Goal: Task Accomplishment & Management: Manage account settings

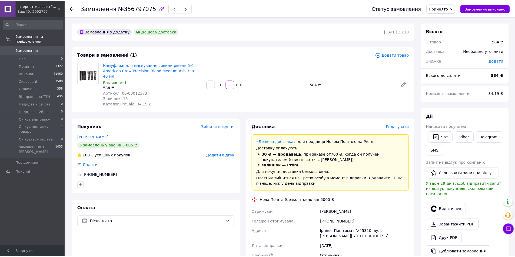
scroll to position [27, 0]
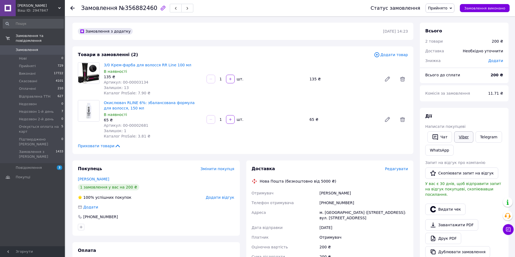
click at [463, 137] on link "Viber" at bounding box center [463, 137] width 19 height 11
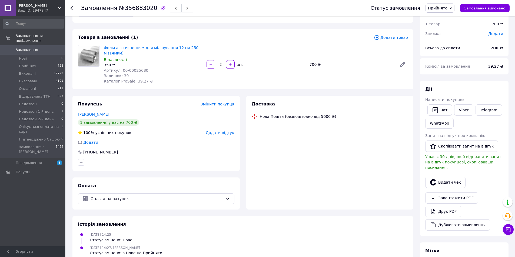
scroll to position [27, 0]
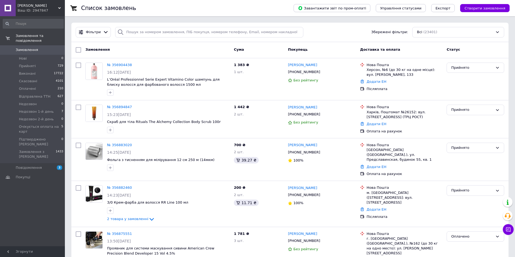
click at [36, 2] on div "[PERSON_NAME] Ваш ID: 2947847" at bounding box center [40, 8] width 49 height 16
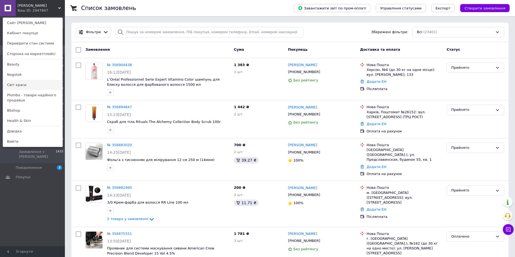
click at [33, 85] on link "Світ краси" at bounding box center [32, 85] width 59 height 10
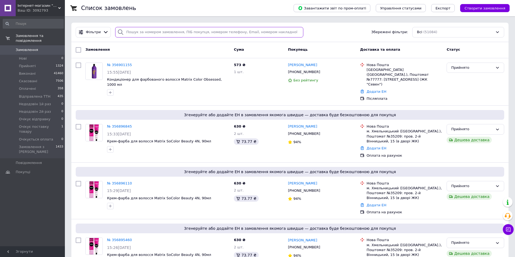
click at [145, 35] on input "search" at bounding box center [209, 32] width 188 height 11
paste input "+380 93 783 4797"
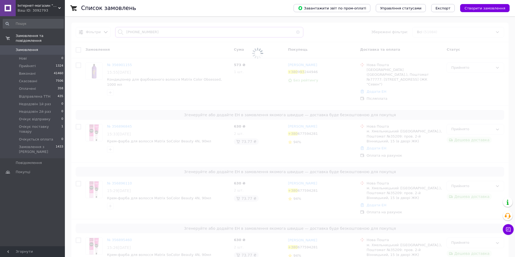
type input "+380 93 783 4797"
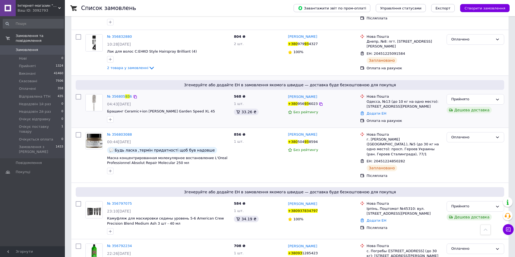
scroll to position [189, 0]
click at [126, 202] on span "№ 356797075" at bounding box center [119, 204] width 25 height 4
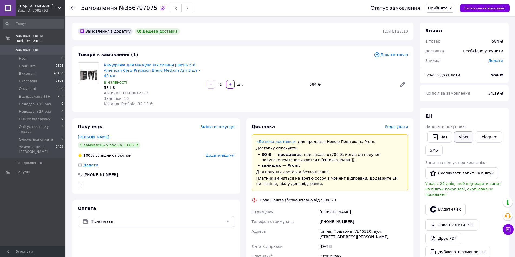
click at [464, 137] on link "Viber" at bounding box center [463, 137] width 19 height 11
click at [29, 5] on span "Інтернет-магазин "Світ краси"" at bounding box center [38, 5] width 41 height 5
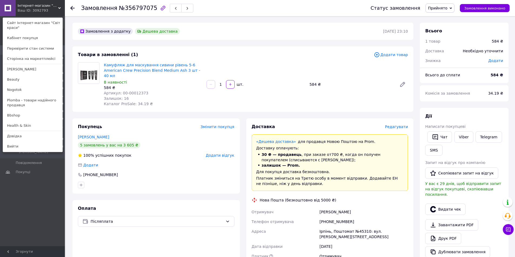
drag, startPoint x: 24, startPoint y: 90, endPoint x: 28, endPoint y: 74, distance: 16.2
click at [24, 90] on link "Nogotok" at bounding box center [32, 90] width 59 height 10
